Goal: Task Accomplishment & Management: Complete application form

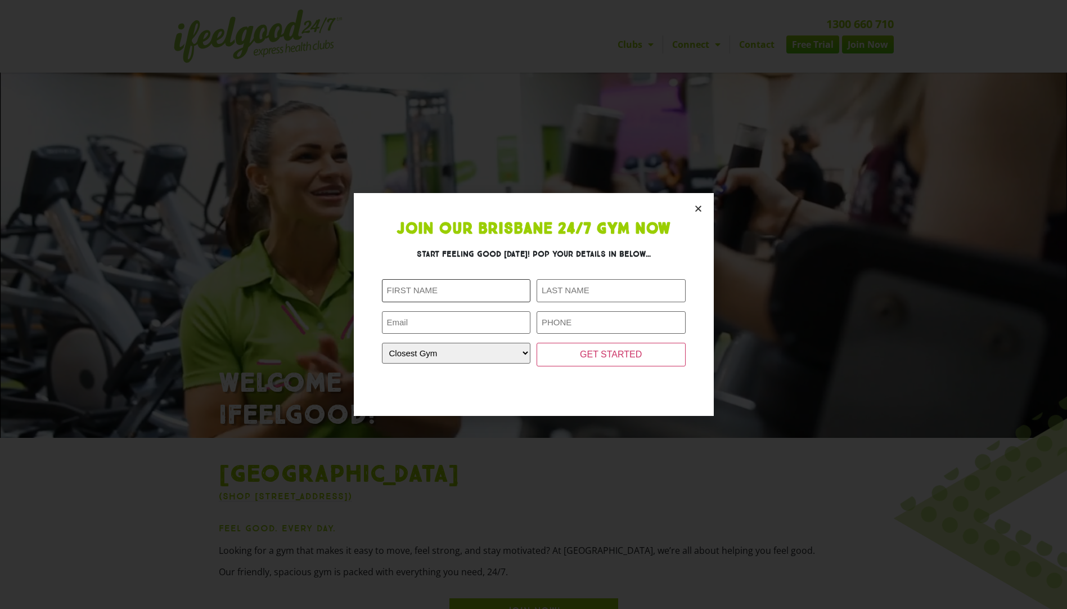
click at [479, 285] on input "First Name (Required)" at bounding box center [456, 290] width 149 height 23
type input "DANIELLA"
type input "SALLIS"
type input "daniella.sallis@ambulance.qld.gov.au"
drag, startPoint x: 388, startPoint y: 323, endPoint x: 751, endPoint y: 327, distance: 362.8
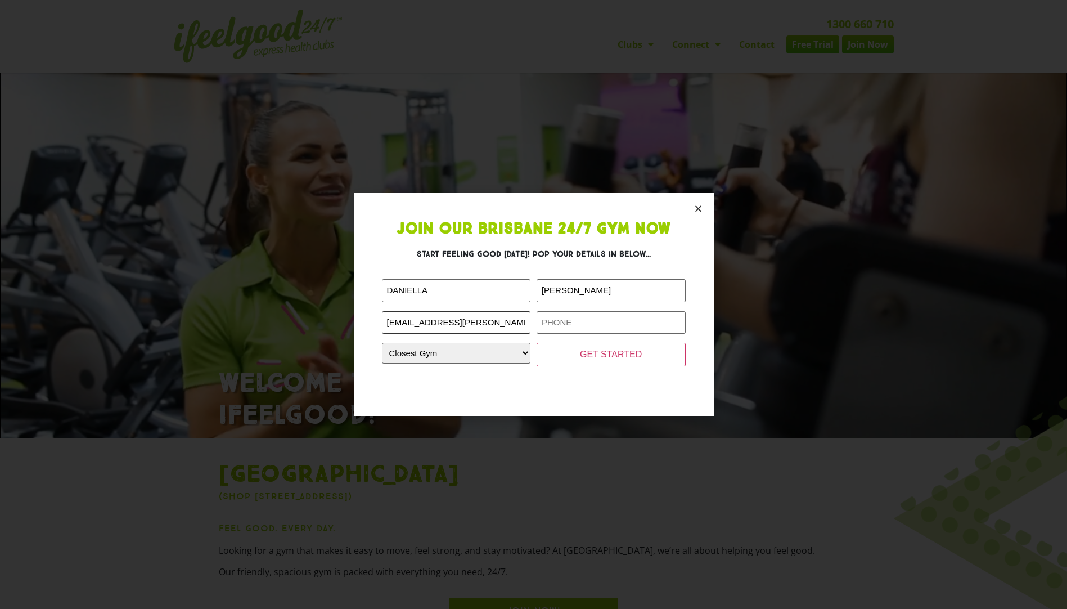
click at [751, 327] on div "Join Our Brisbane 24/7 Gym Now Start feeling good today! Pop your details in be…" at bounding box center [533, 304] width 1067 height 609
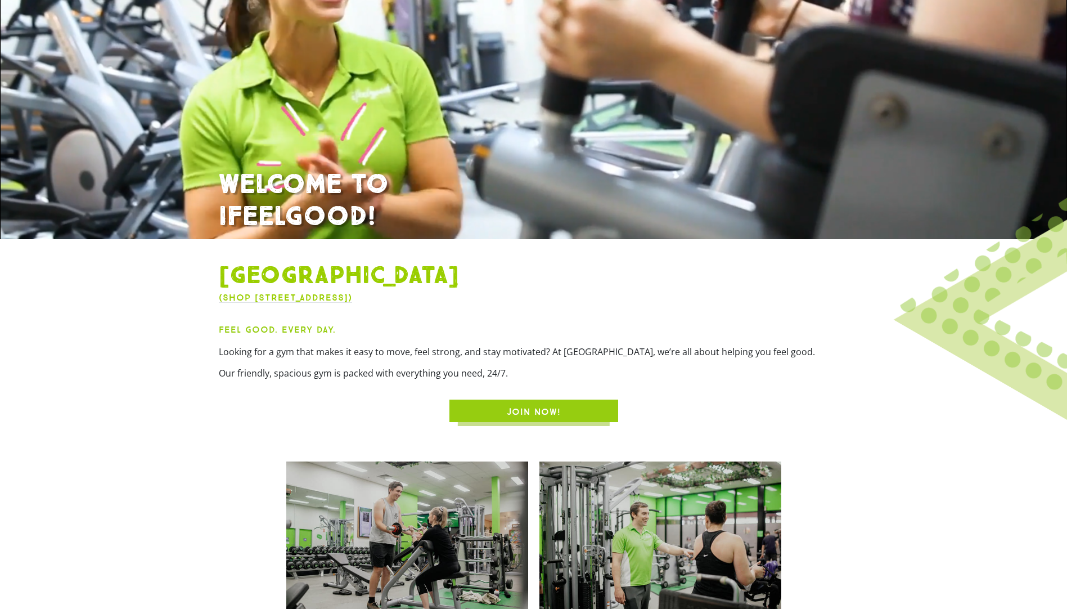
scroll to position [337, 0]
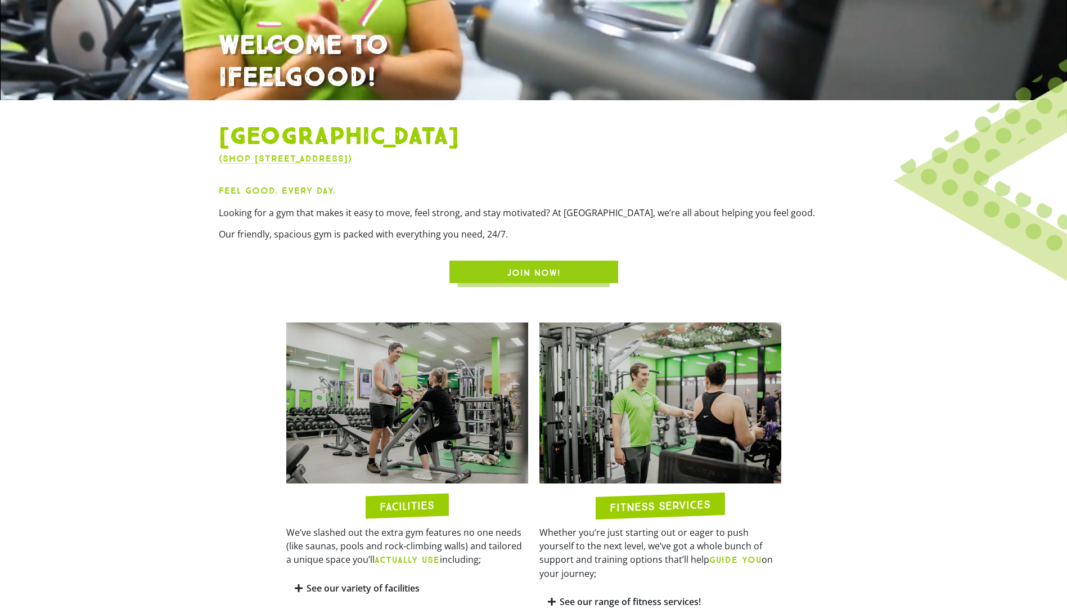
click at [560, 264] on link "JOIN NOW!" at bounding box center [533, 271] width 169 height 22
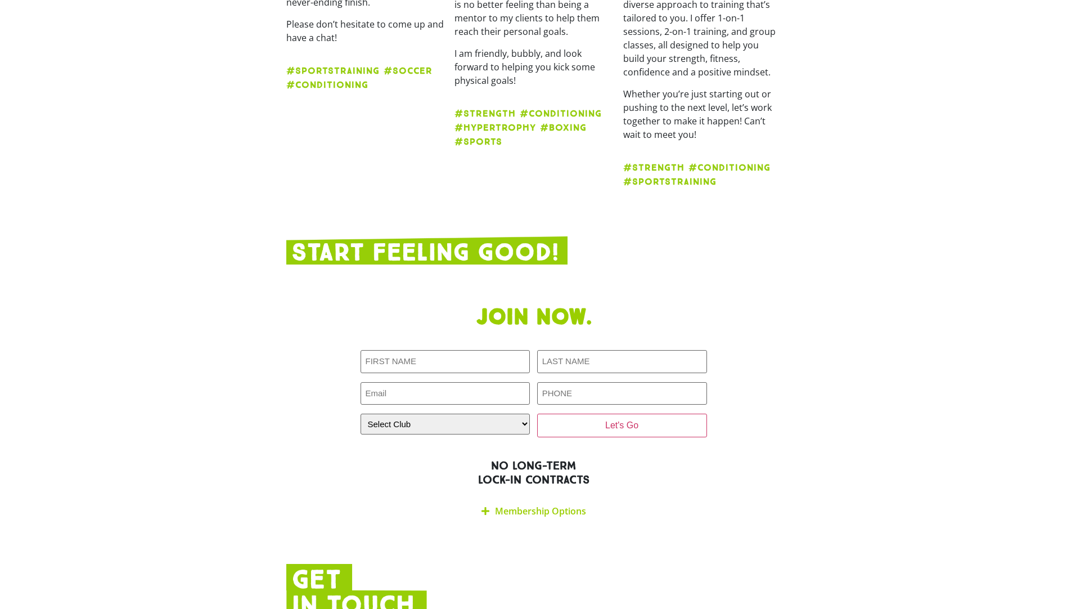
scroll to position [1958, 0]
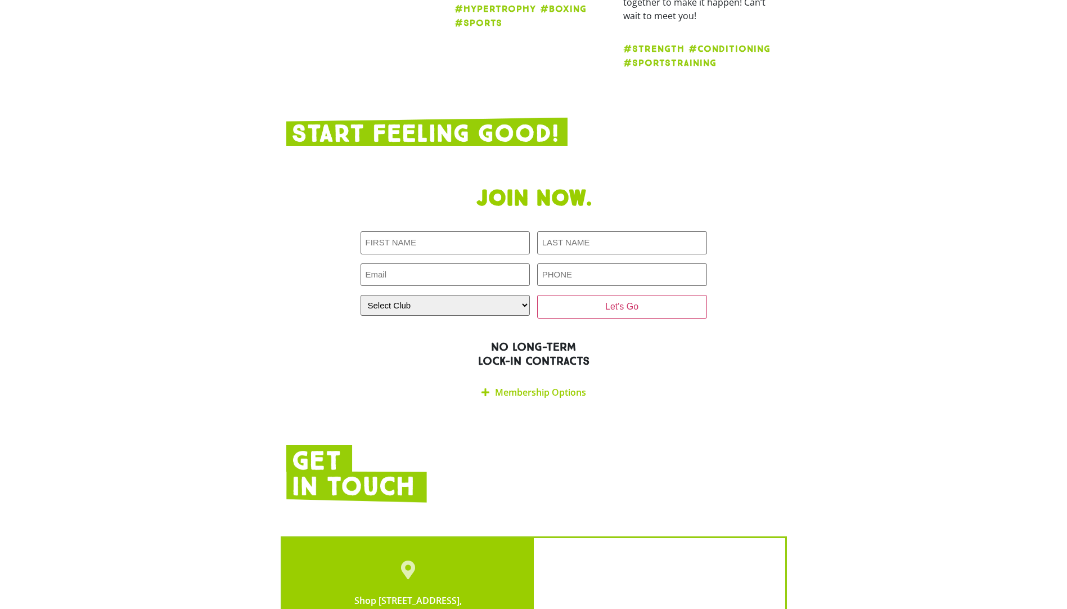
click at [451, 179] on div "Join now. First NAME (Required) LAST NAME (Required) Email (Required) PHONE (Re…" at bounding box center [534, 295] width 506 height 232
click at [448, 231] on input "First NAME (Required)" at bounding box center [446, 242] width 170 height 23
type input "daniella"
type input "sallis"
type input "daniellajaneeich"
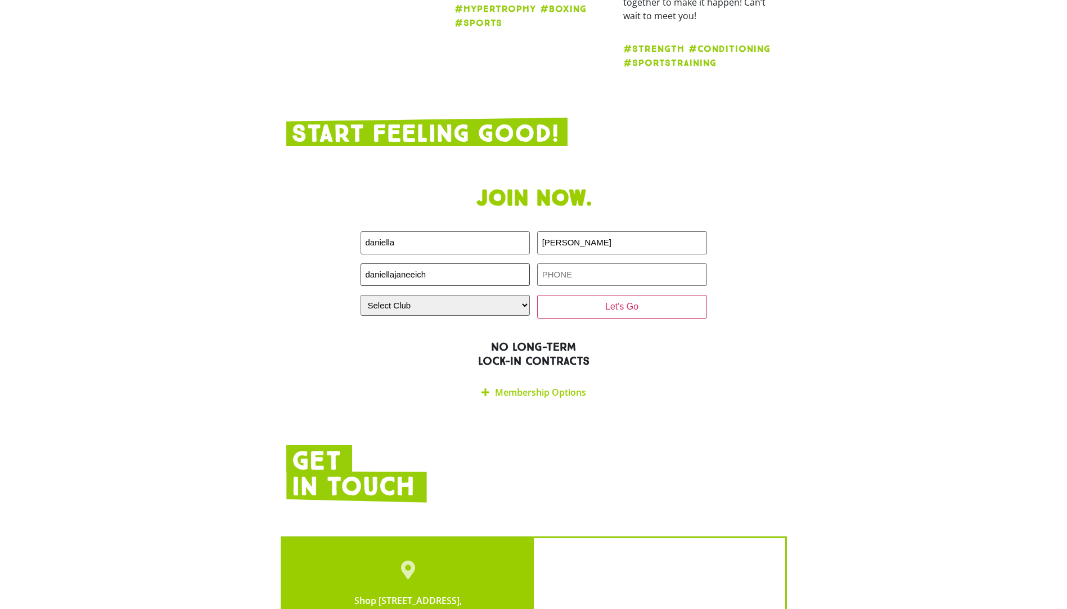
click at [465, 263] on input "daniellajaneeich" at bounding box center [446, 274] width 170 height 23
click at [580, 263] on input "PHONE (Required)" at bounding box center [622, 274] width 170 height 23
type input "0402639403"
click at [489, 295] on select "Select Club Alexandra Hills Calamvale Coopers Plains Middle Park Oxenford Oxley…" at bounding box center [446, 305] width 170 height 21
select select "[GEOGRAPHIC_DATA]"
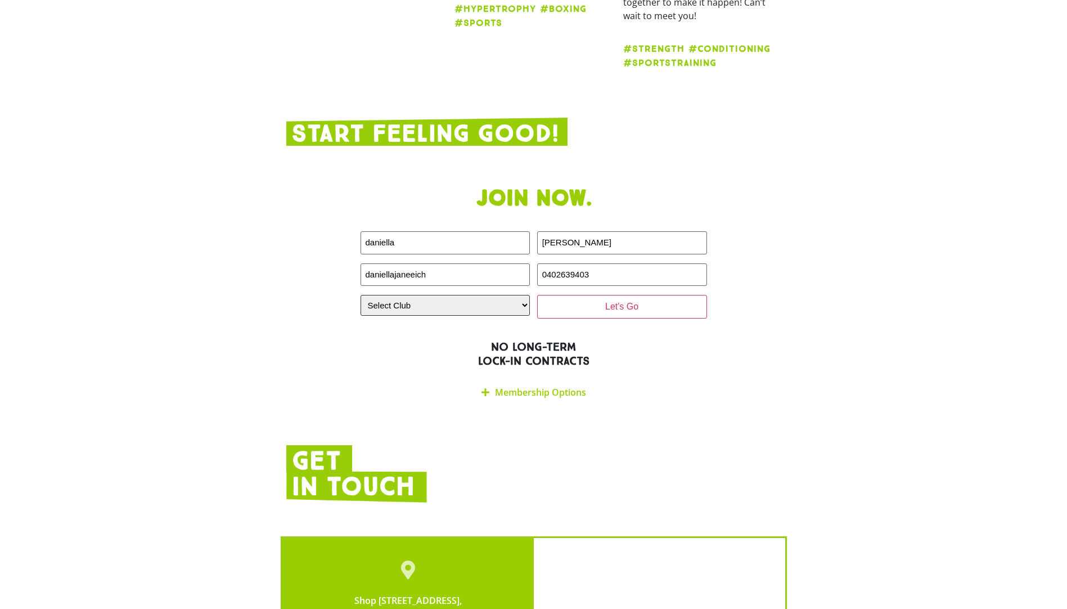
click at [361, 295] on select "Select Club Alexandra Hills Calamvale Coopers Plains Middle Park Oxenford Oxley…" at bounding box center [446, 305] width 170 height 21
click at [618, 295] on input "Let's Go" at bounding box center [622, 307] width 170 height 24
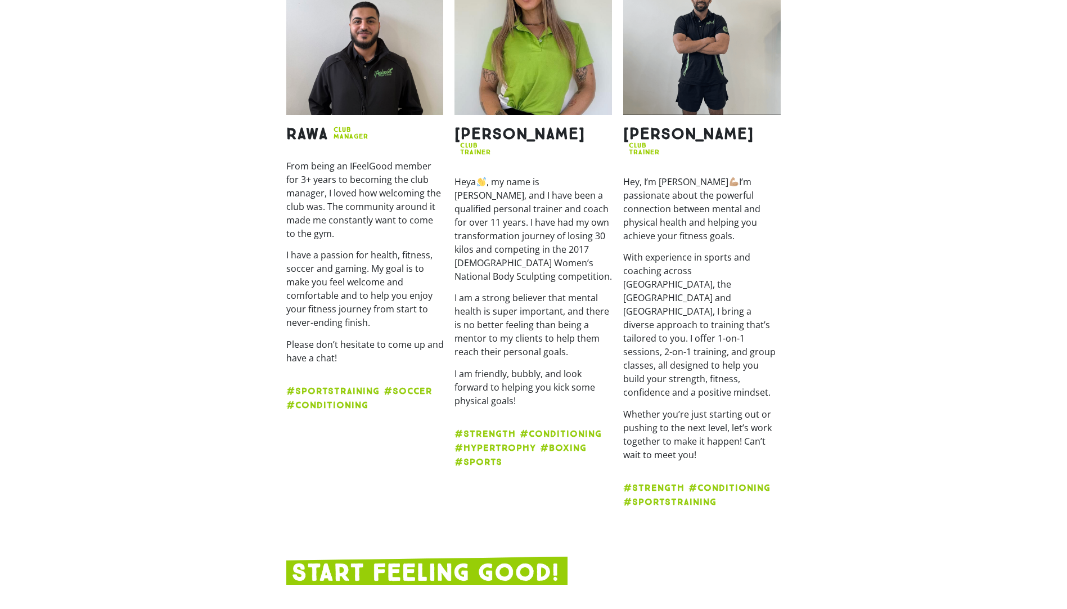
scroll to position [1828, 0]
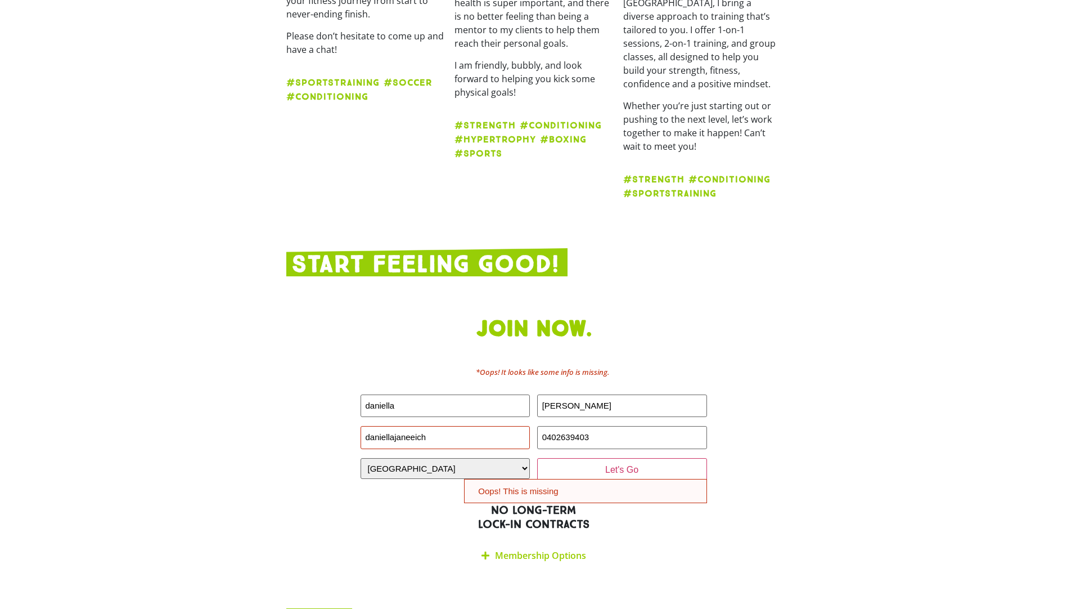
click at [444, 426] on input "daniellajaneeich" at bounding box center [446, 437] width 170 height 23
type input "daniellajaneeichner@outlook.com"
click at [638, 458] on input "Let's Go" at bounding box center [622, 470] width 170 height 24
click at [536, 394] on div "First NAME (Required) daniella LAST NAME (Required) sallis Email (Required) dan…" at bounding box center [534, 437] width 346 height 87
click at [629, 458] on input "Let's Go" at bounding box center [622, 470] width 170 height 24
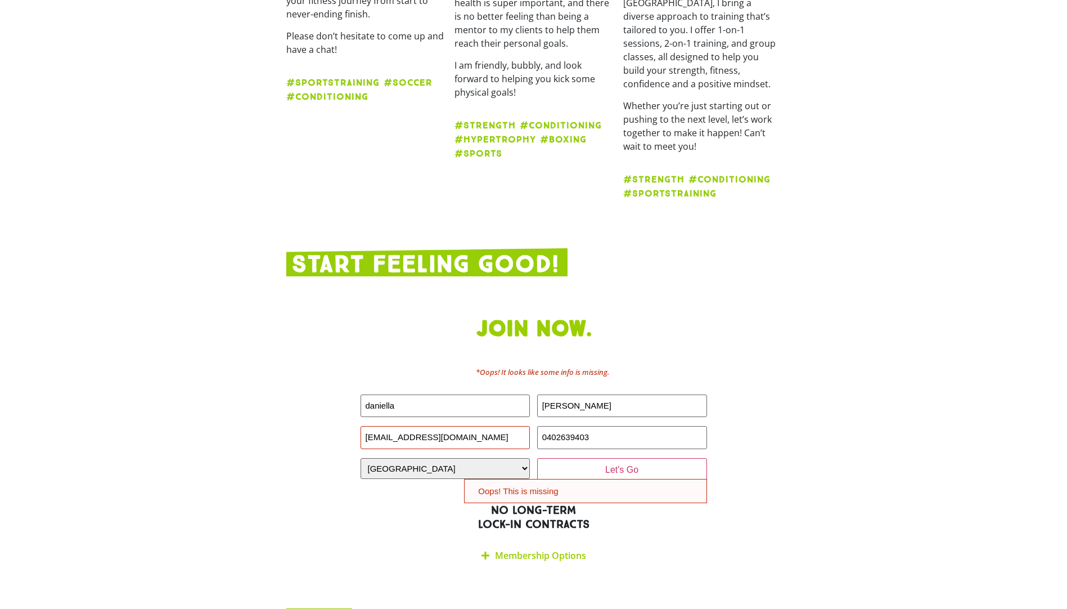
drag, startPoint x: 763, startPoint y: 513, endPoint x: 714, endPoint y: 481, distance: 58.5
drag, startPoint x: 282, startPoint y: 350, endPoint x: 334, endPoint y: 355, distance: 52.0
click at [278, 352] on section "Join now. *Oops! It looks like some info is missing. First NAME (Required) dani…" at bounding box center [533, 442] width 1067 height 264
click at [388, 426] on input "daniellajaneeichner@outlook.com" at bounding box center [446, 437] width 170 height 23
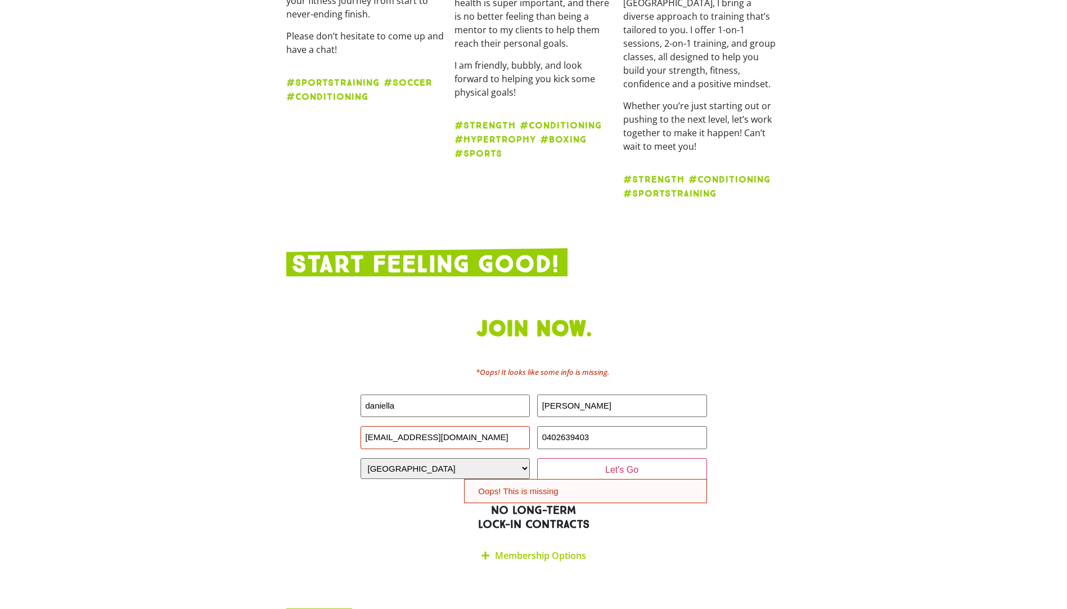
click at [948, 413] on section "Join now. *Oops! It looks like some info is missing. First NAME (Required) dani…" at bounding box center [533, 442] width 1067 height 264
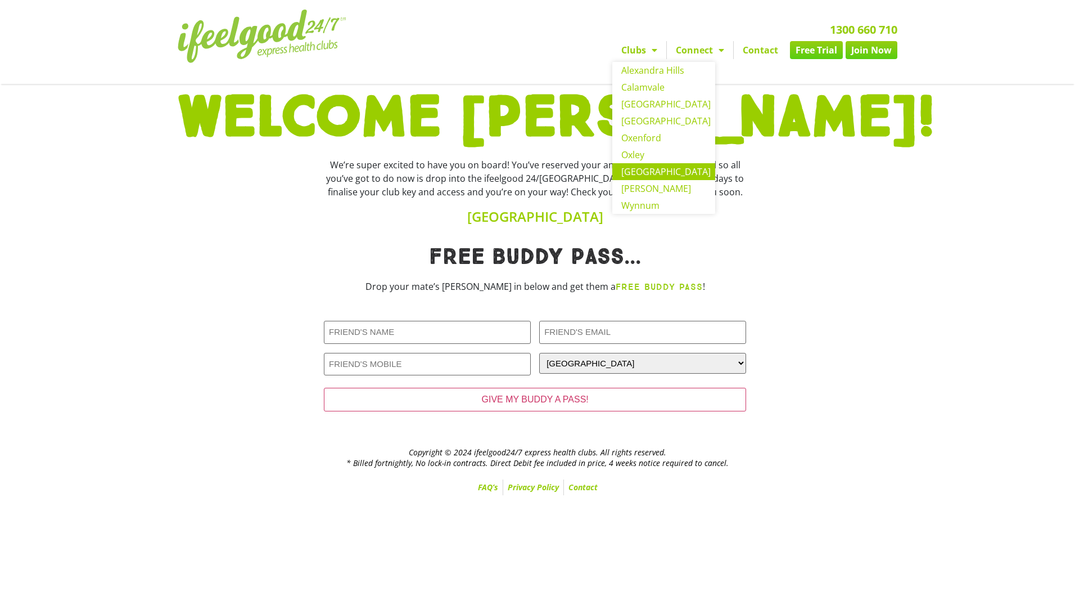
click at [647, 175] on link "[GEOGRAPHIC_DATA]" at bounding box center [663, 171] width 103 height 17
